Goal: Task Accomplishment & Management: Use online tool/utility

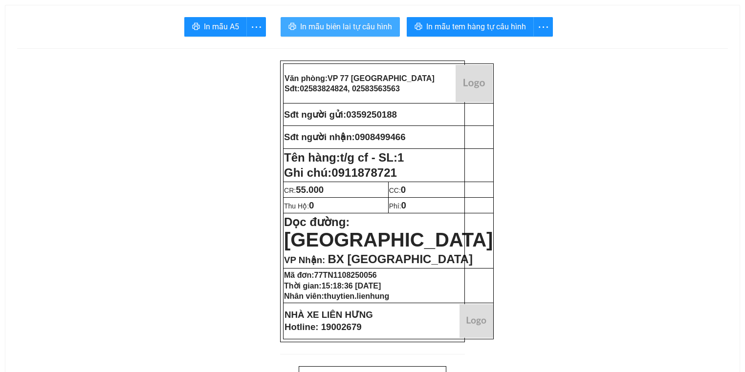
click at [386, 28] on span "In mẫu biên lai tự cấu hình" at bounding box center [346, 27] width 92 height 12
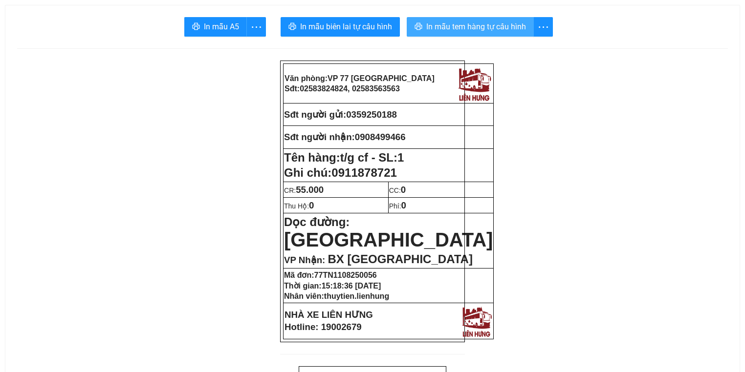
click at [497, 22] on span "In mẫu tem hàng tự cấu hình" at bounding box center [476, 27] width 100 height 12
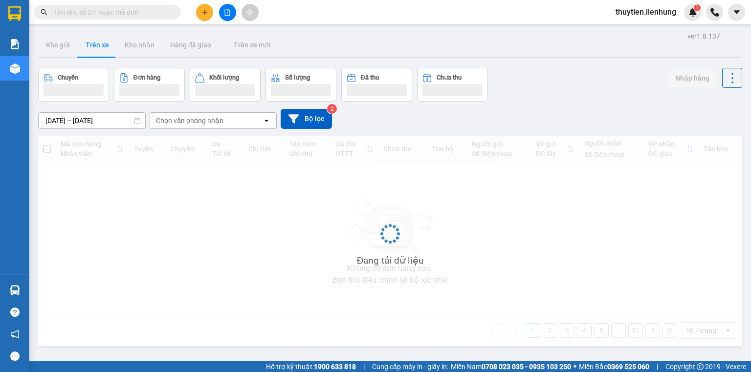
click at [219, 10] on button at bounding box center [227, 12] width 17 height 17
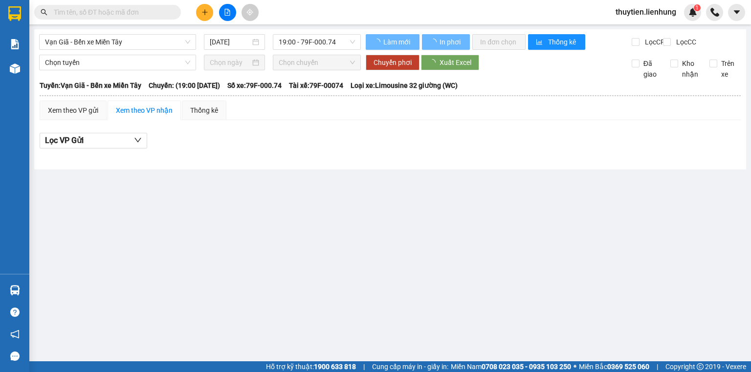
click at [116, 50] on div "Vạn Giã - Bến xe Miền Tây 11/08/2025 19:00 - 79F-000.74" at bounding box center [200, 42] width 322 height 16
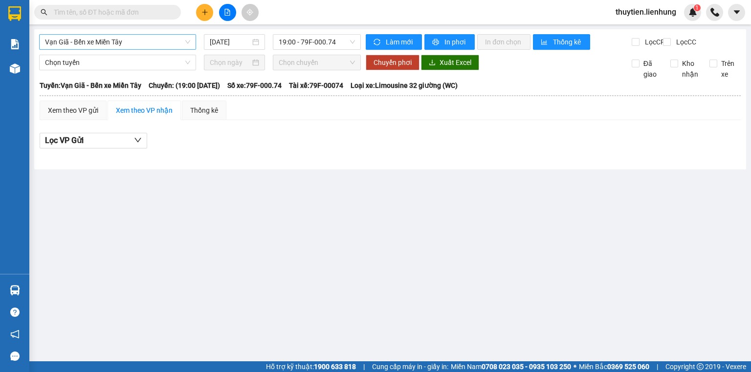
click at [114, 49] on span "Vạn Giã - Bến xe Miền Tây" at bounding box center [117, 42] width 145 height 15
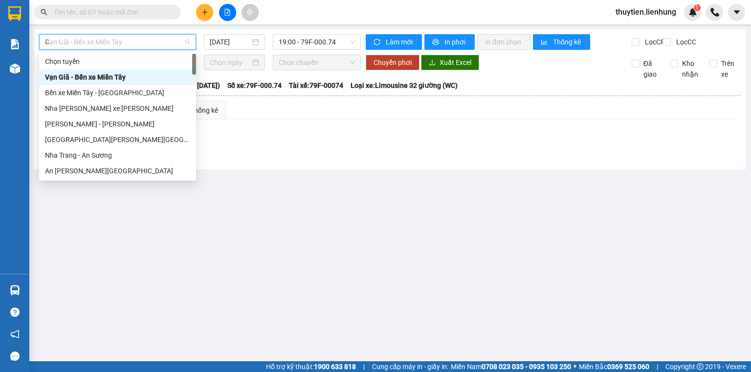
type input "CH"
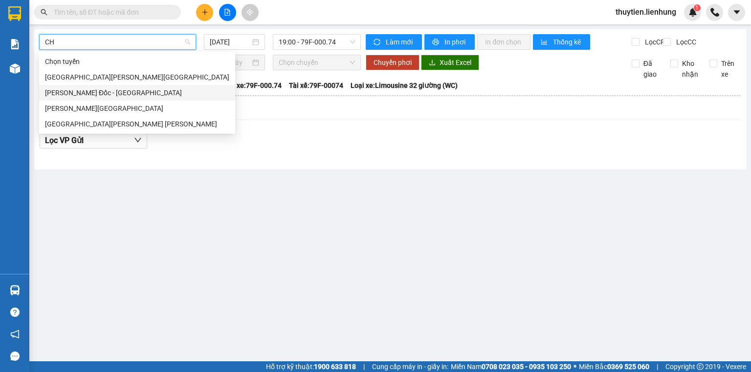
click at [120, 84] on div "Nha Trang - Châu Đốc" at bounding box center [137, 77] width 196 height 16
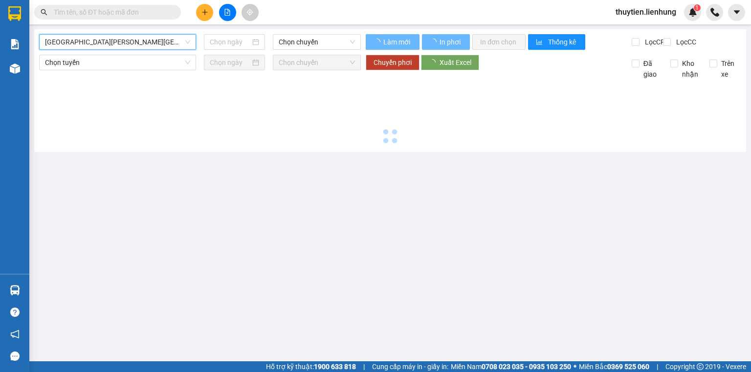
type input "11/08/2025"
